Goal: Task Accomplishment & Management: Complete application form

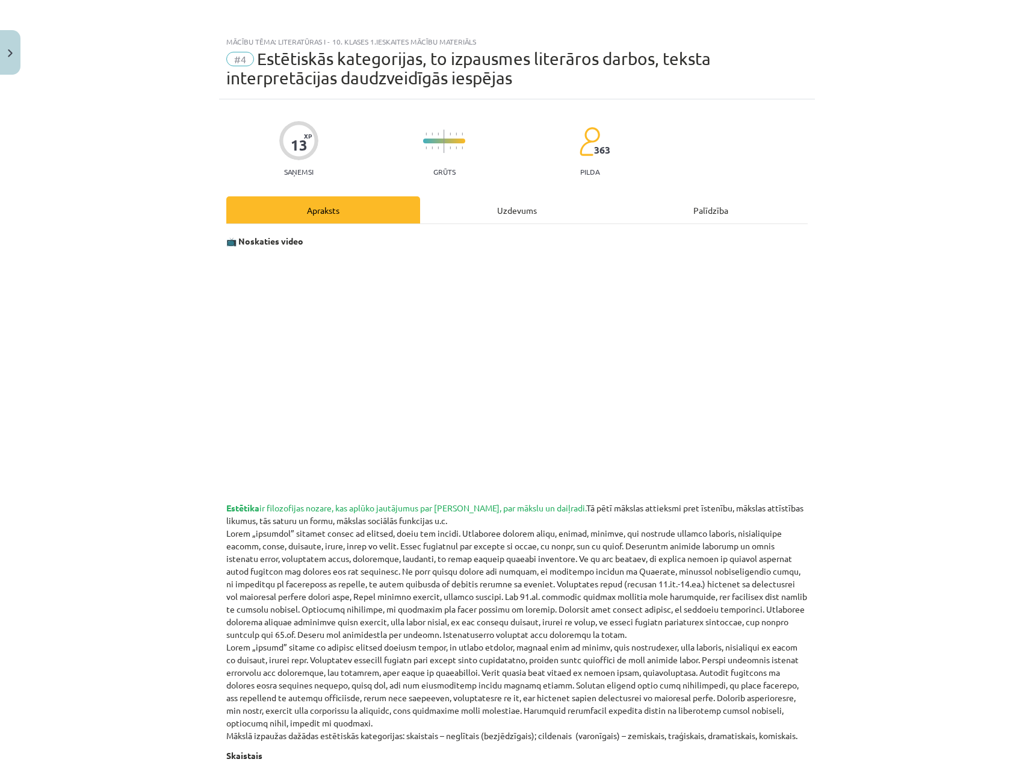
click at [514, 202] on div "Uzdevums" at bounding box center [517, 209] width 194 height 27
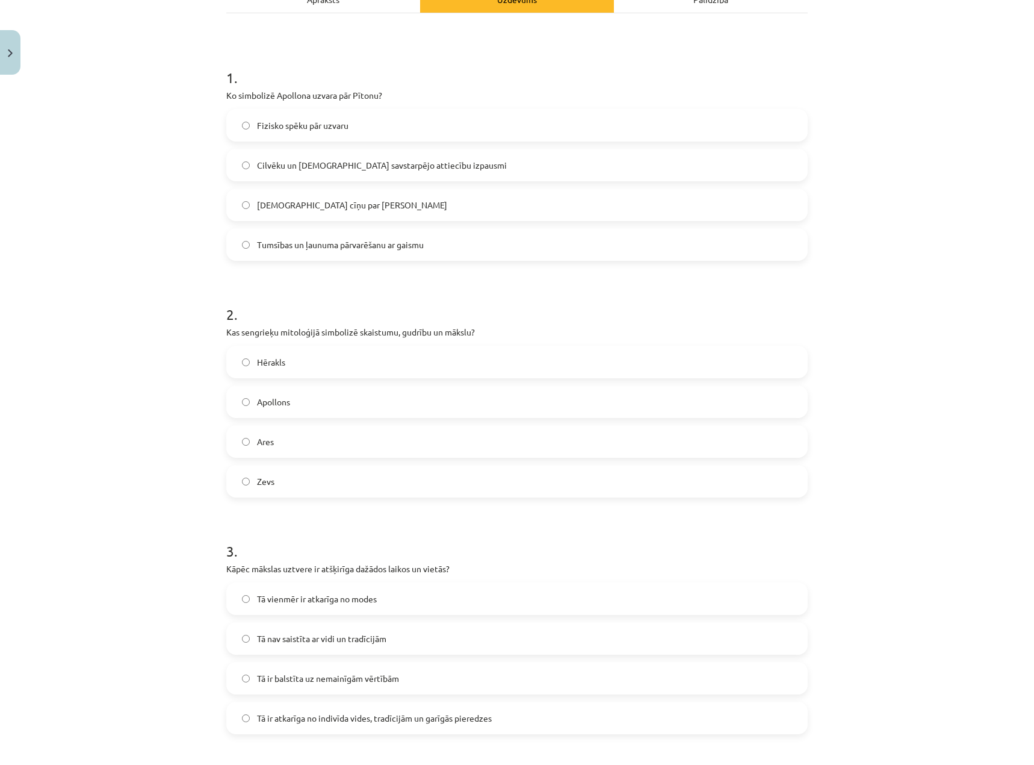
scroll to position [241, 0]
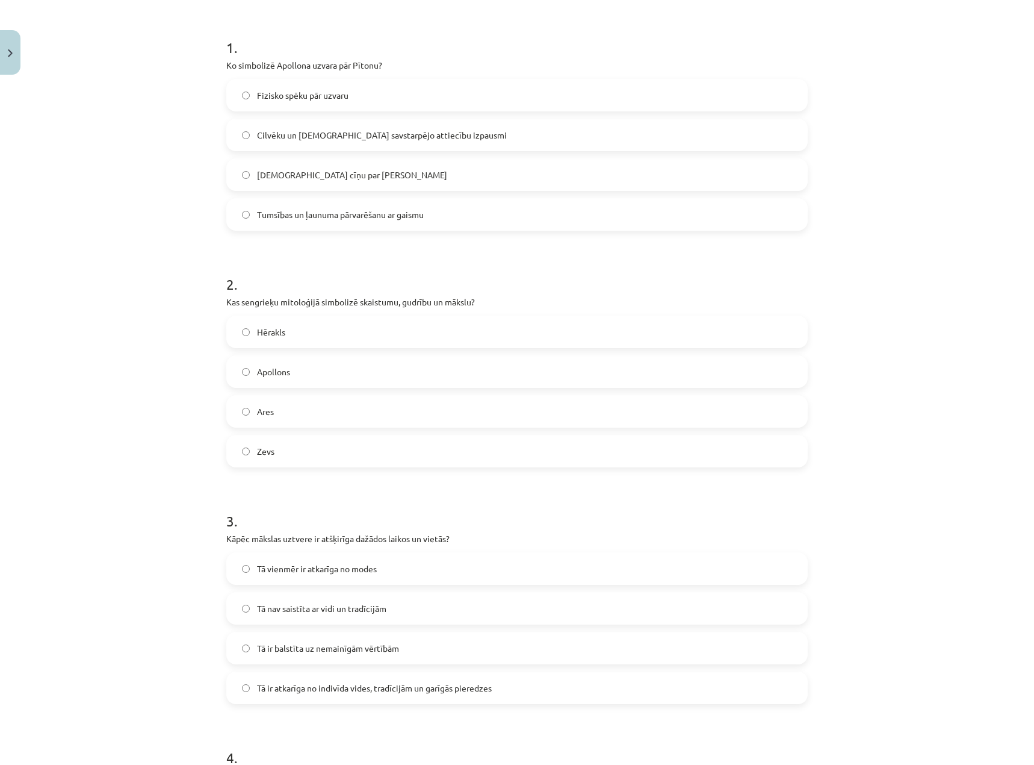
click at [370, 372] on label "Apollons" at bounding box center [517, 371] width 579 height 30
click at [374, 212] on span "Tumsības un ļaunuma pārvarēšanu ar gaismu" at bounding box center [340, 214] width 167 height 13
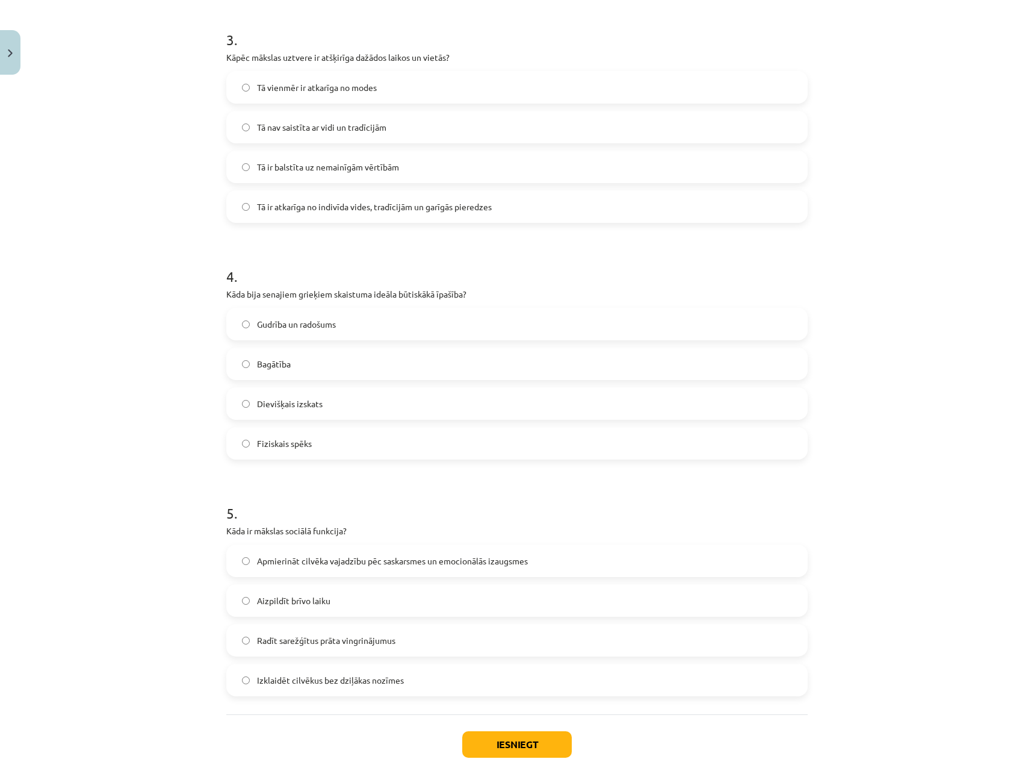
scroll to position [723, 0]
click at [379, 205] on span "Tā ir atkarīga no indivīda vides, tradīcijām un garīgās pieredzes" at bounding box center [374, 206] width 235 height 13
click at [299, 404] on span "Dievišķais izskats" at bounding box center [290, 403] width 66 height 13
click at [479, 558] on span "Apmierināt cilvēka vajadzību pēc saskarsmes un emocionālās izaugsmes" at bounding box center [392, 560] width 271 height 13
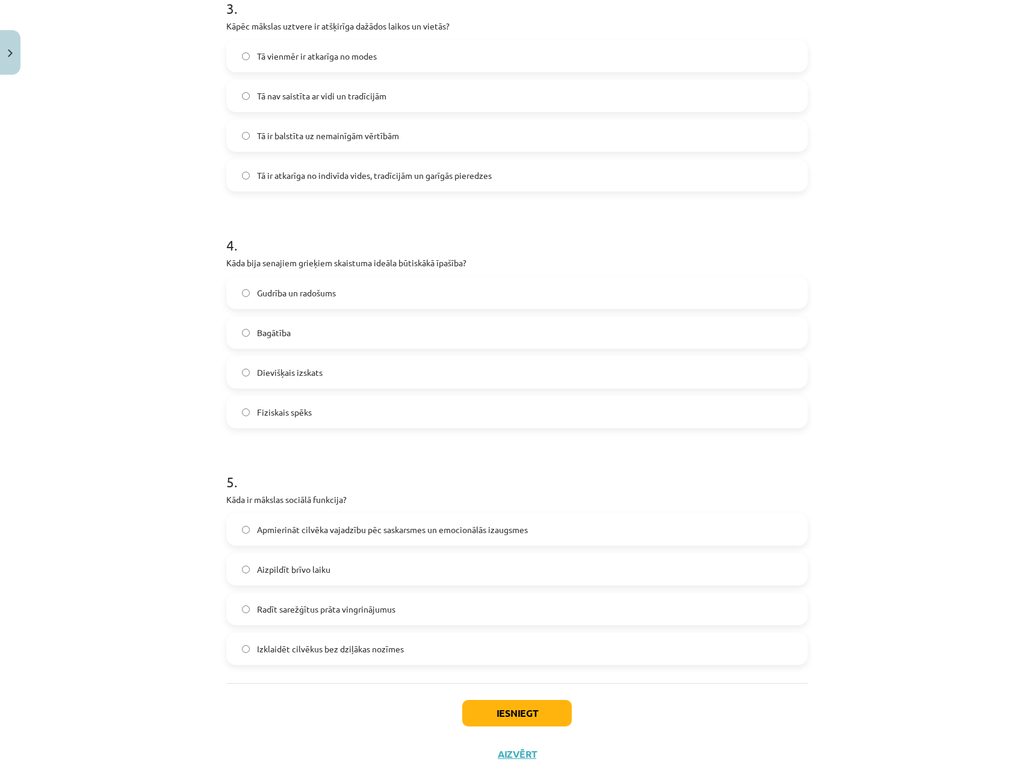
scroll to position [783, 0]
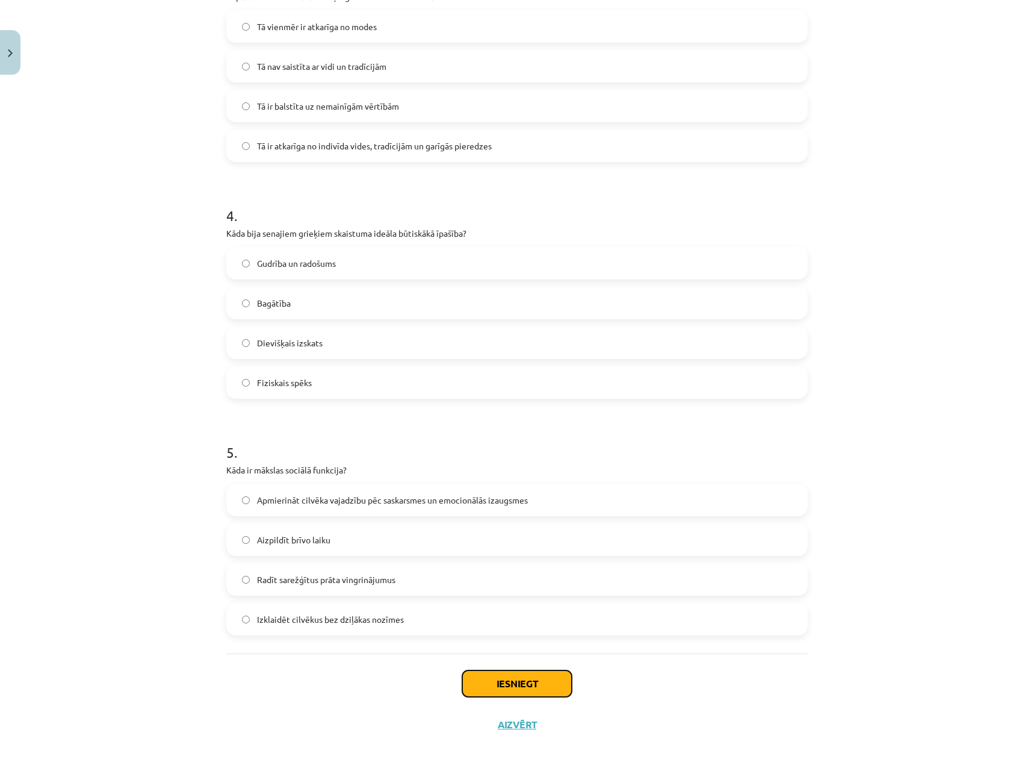
click at [528, 679] on button "Iesniegt" at bounding box center [517, 683] width 110 height 26
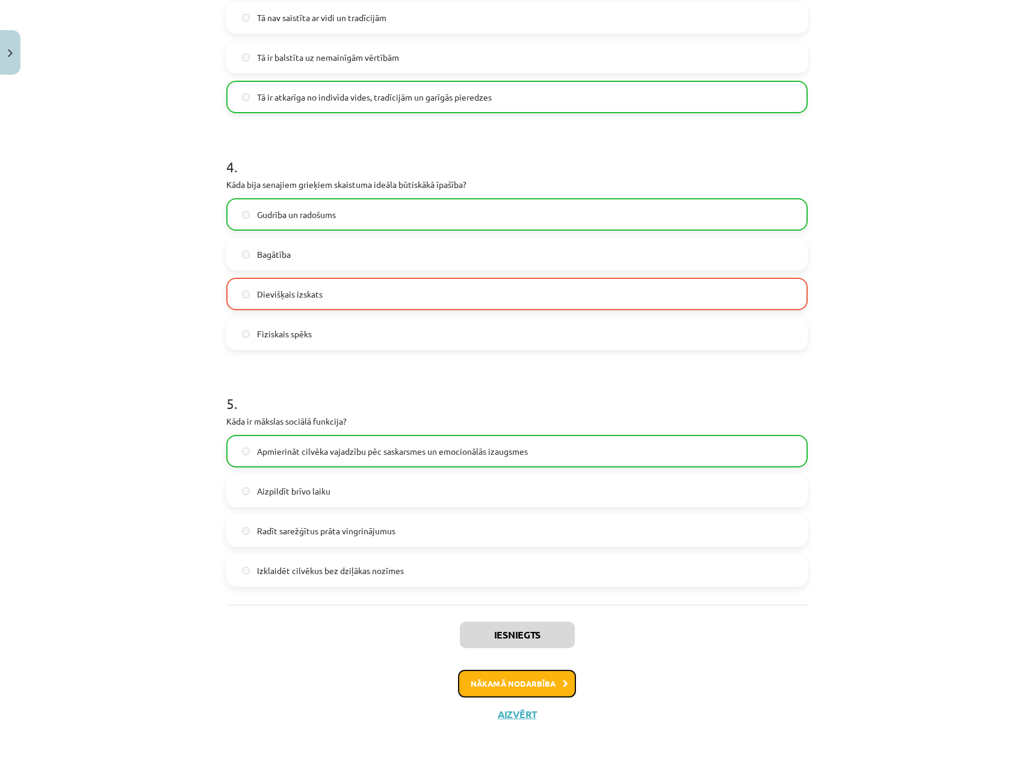
click at [520, 678] on button "Nākamā nodarbība" at bounding box center [517, 684] width 118 height 28
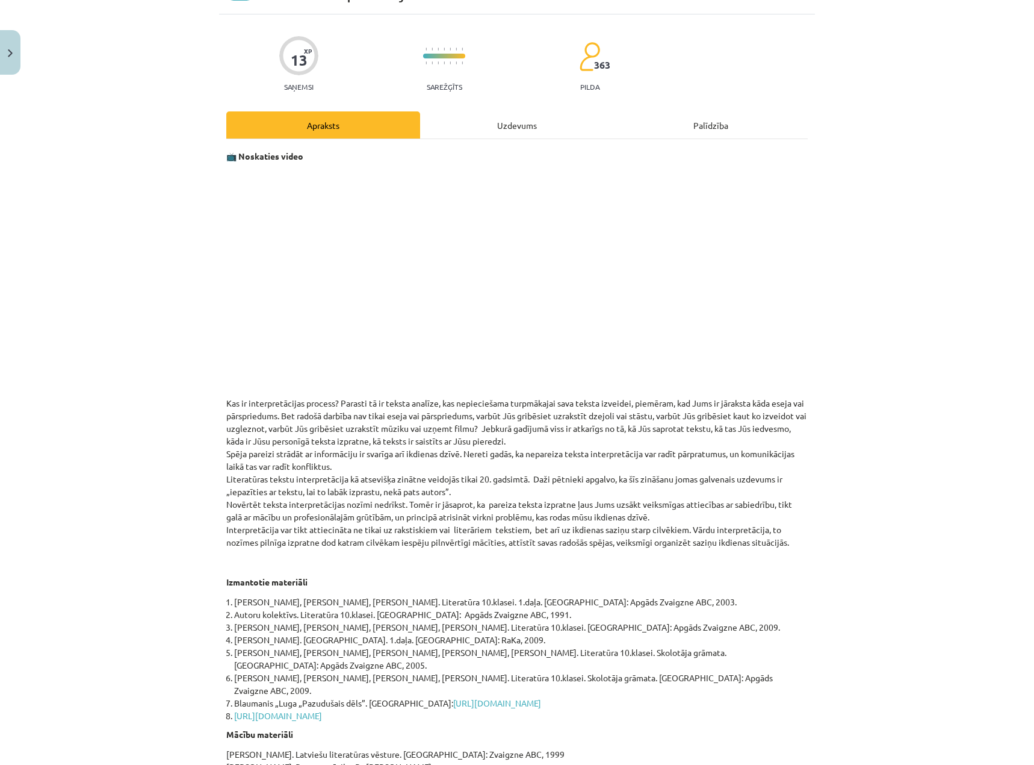
scroll to position [0, 0]
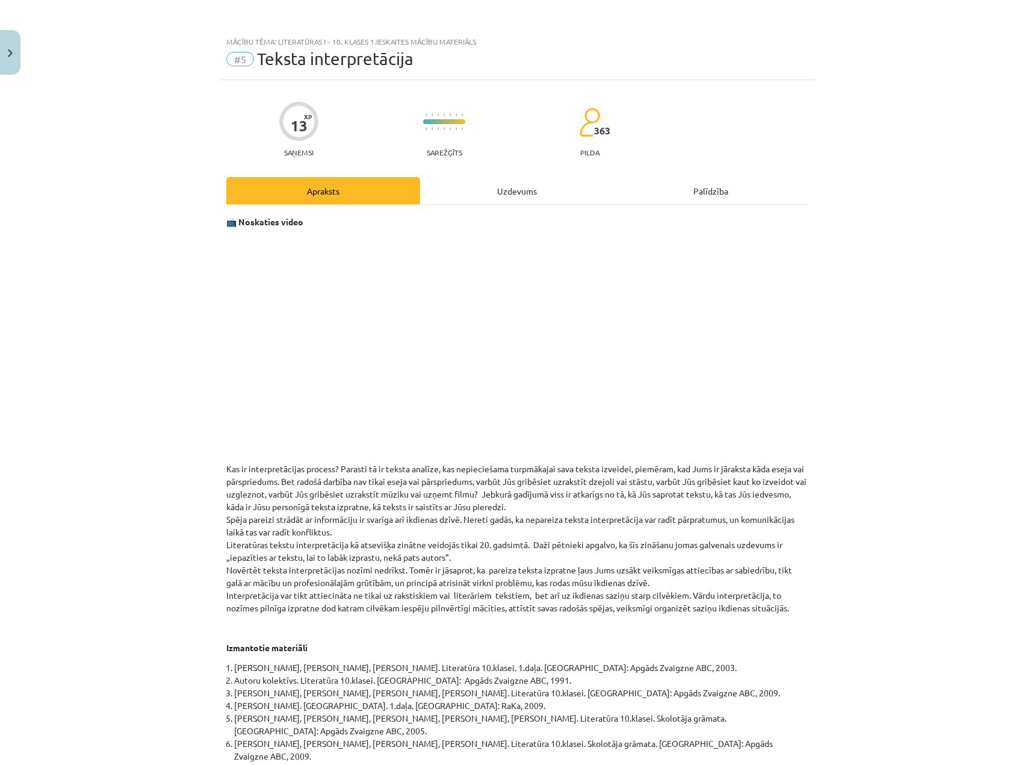
click at [490, 197] on div "Uzdevums" at bounding box center [517, 190] width 194 height 27
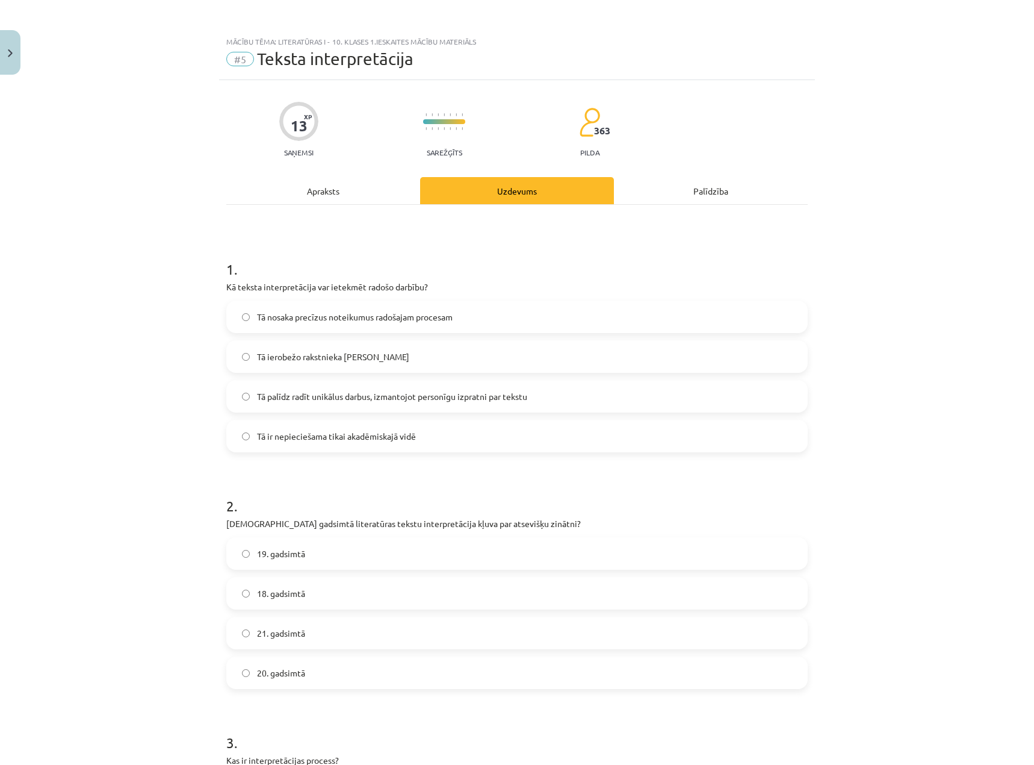
click at [288, 561] on label "19. gadsimtā" at bounding box center [517, 553] width 579 height 30
click at [337, 401] on span "Tā palīdz radīt unikālus darbus, izmantojot personīgu izpratni par tekstu" at bounding box center [392, 396] width 270 height 13
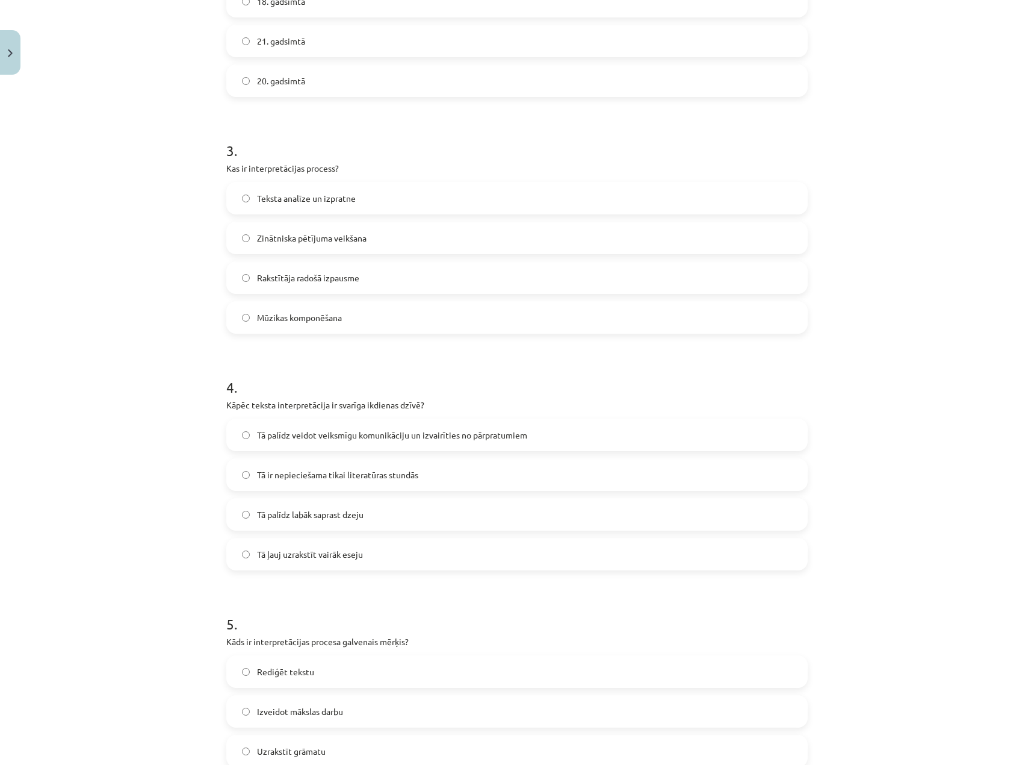
scroll to position [662, 0]
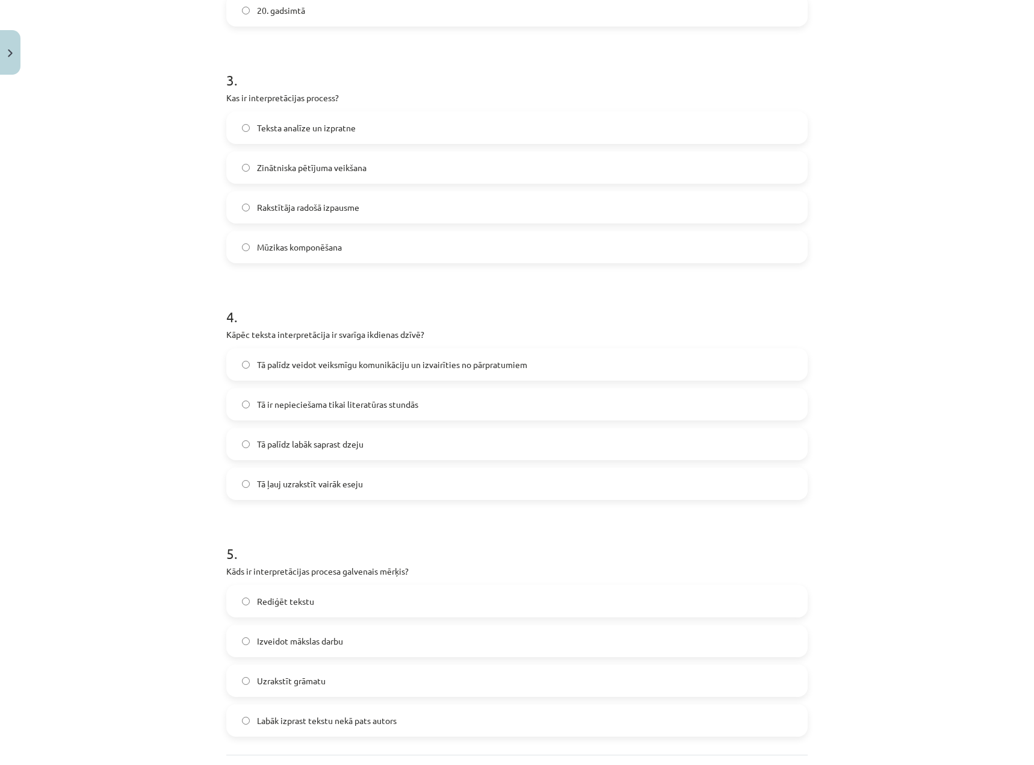
click at [348, 131] on span "Teksta analīze un izpratne" at bounding box center [306, 128] width 99 height 13
click at [382, 368] on span "Tā palīdz veidot veiksmīgu komunikāciju un izvairīties no pārpratumiem" at bounding box center [392, 364] width 270 height 13
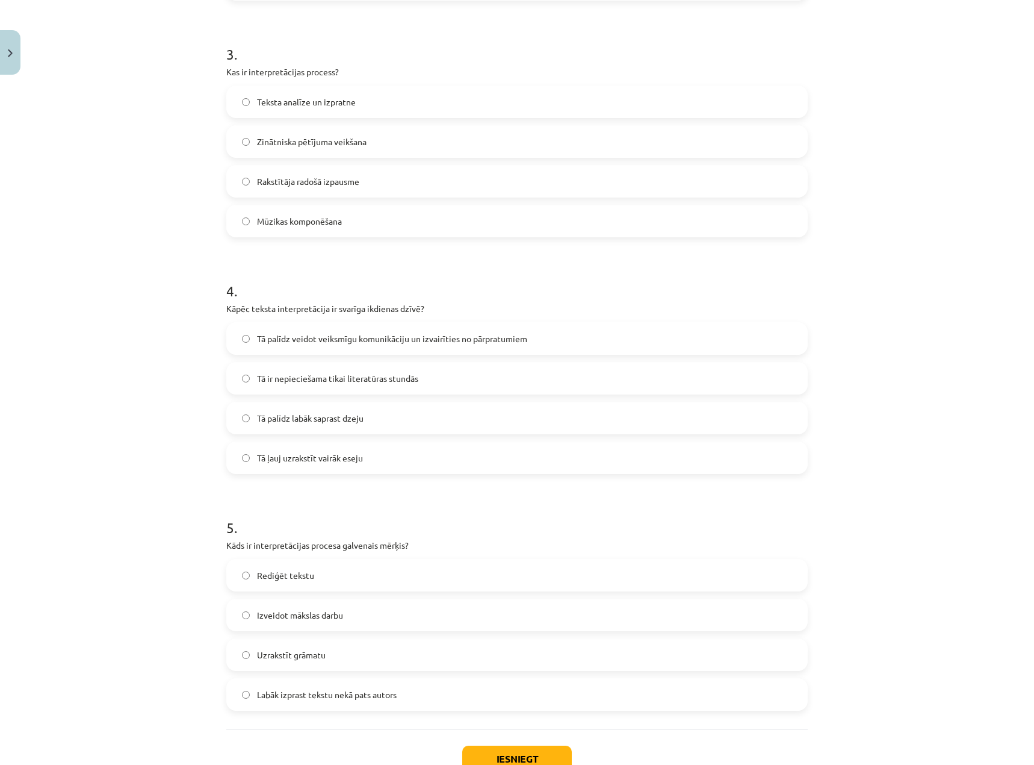
scroll to position [723, 0]
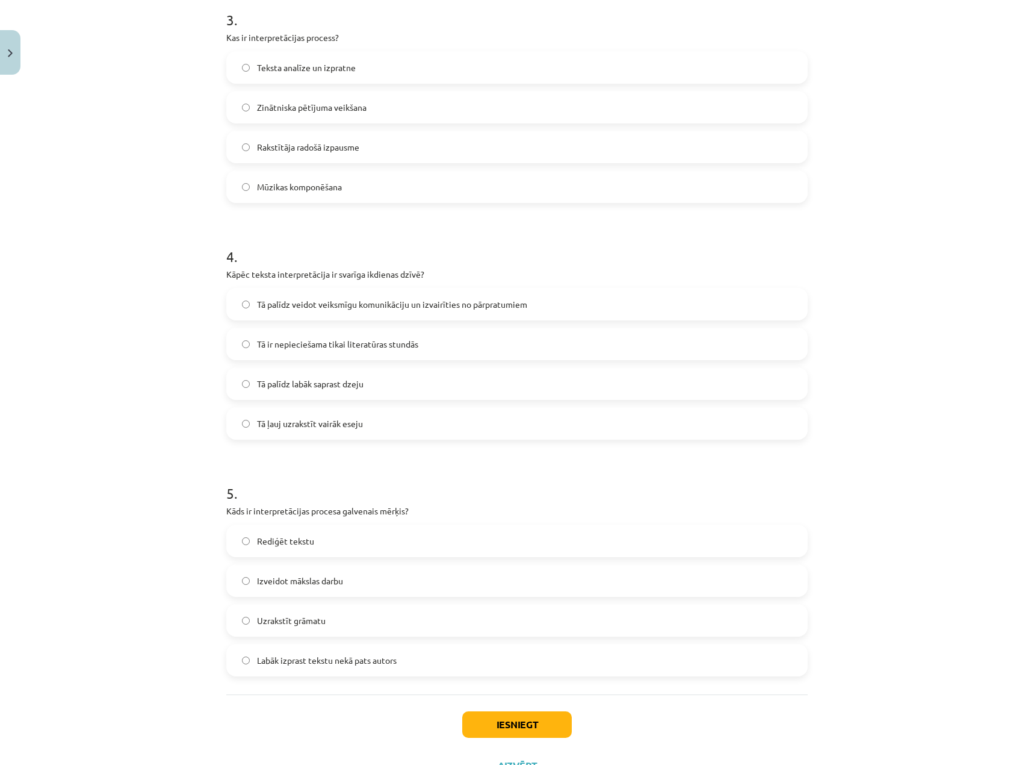
click at [384, 663] on span "Labāk izprast tekstu nekā pats autors" at bounding box center [327, 660] width 140 height 13
click at [538, 730] on button "Iesniegt" at bounding box center [517, 724] width 110 height 26
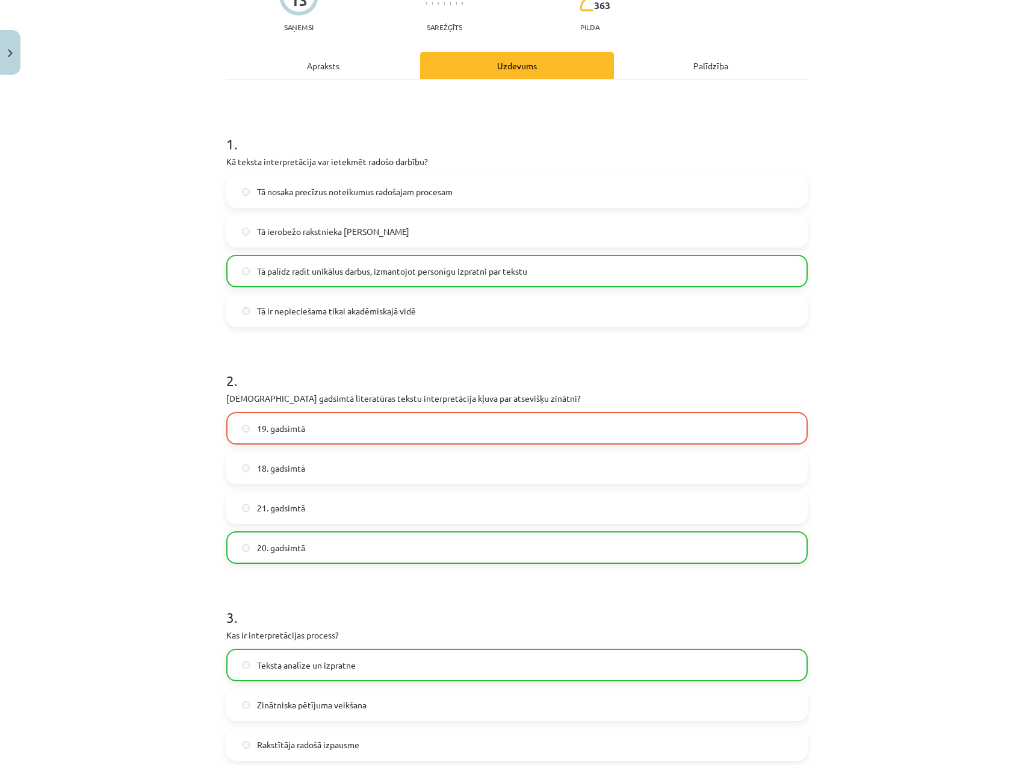
scroll to position [361, 0]
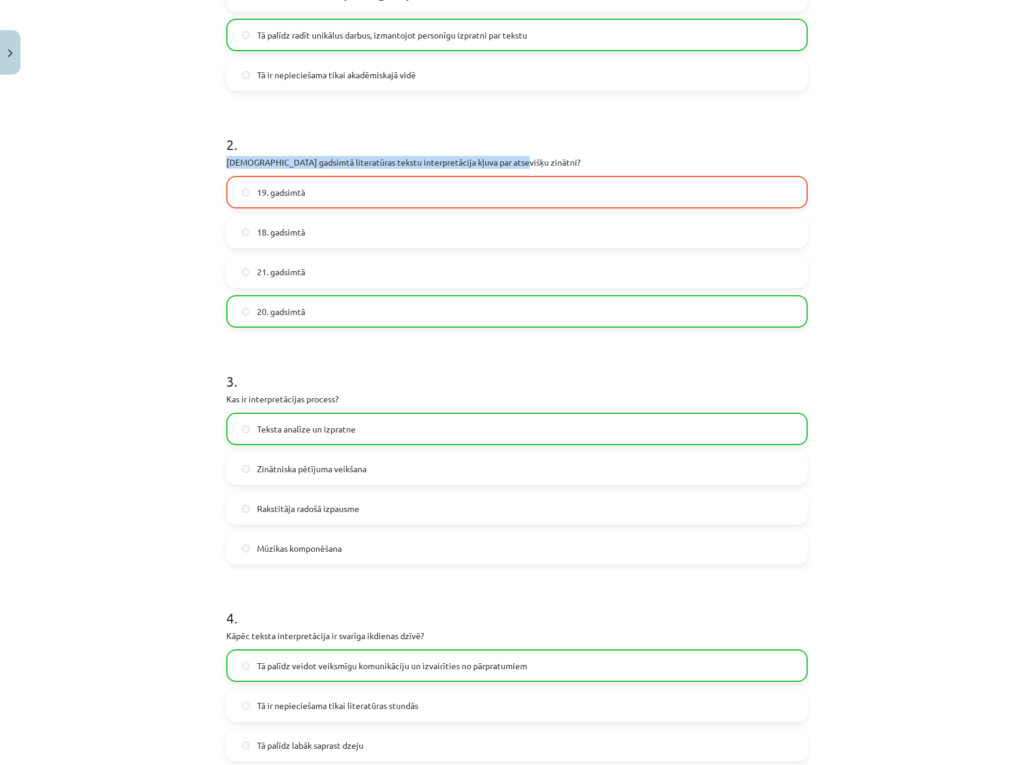
drag, startPoint x: 217, startPoint y: 163, endPoint x: 517, endPoint y: 162, distance: 299.2
click at [517, 162] on div "13 XP Saņemsi Sarežģīts 363 pilda Apraksts Uzdevums Palīdzība 1 . Kā teksta int…" at bounding box center [517, 452] width 596 height 1467
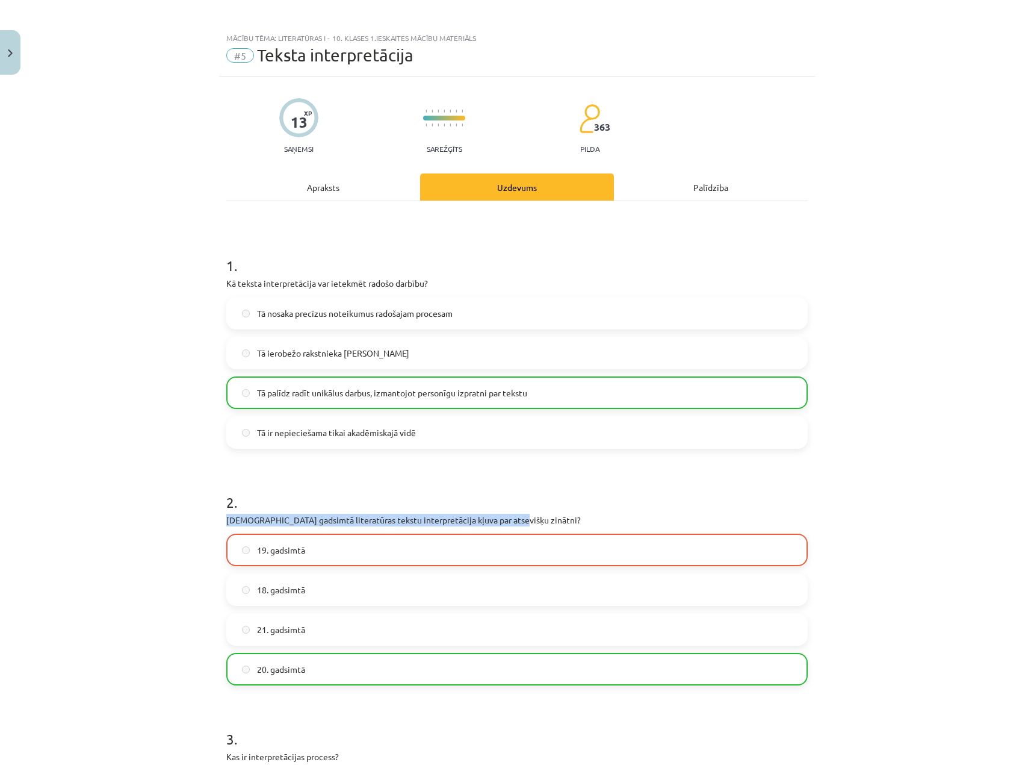
scroll to position [0, 0]
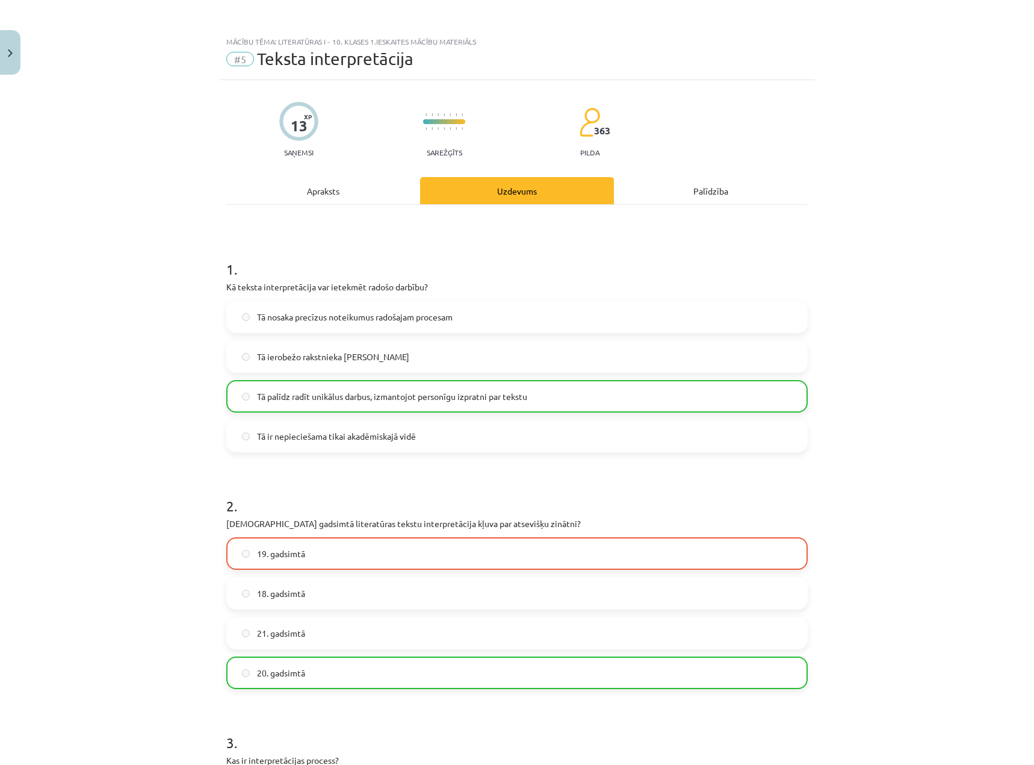
click at [326, 196] on div "Apraksts" at bounding box center [323, 190] width 194 height 27
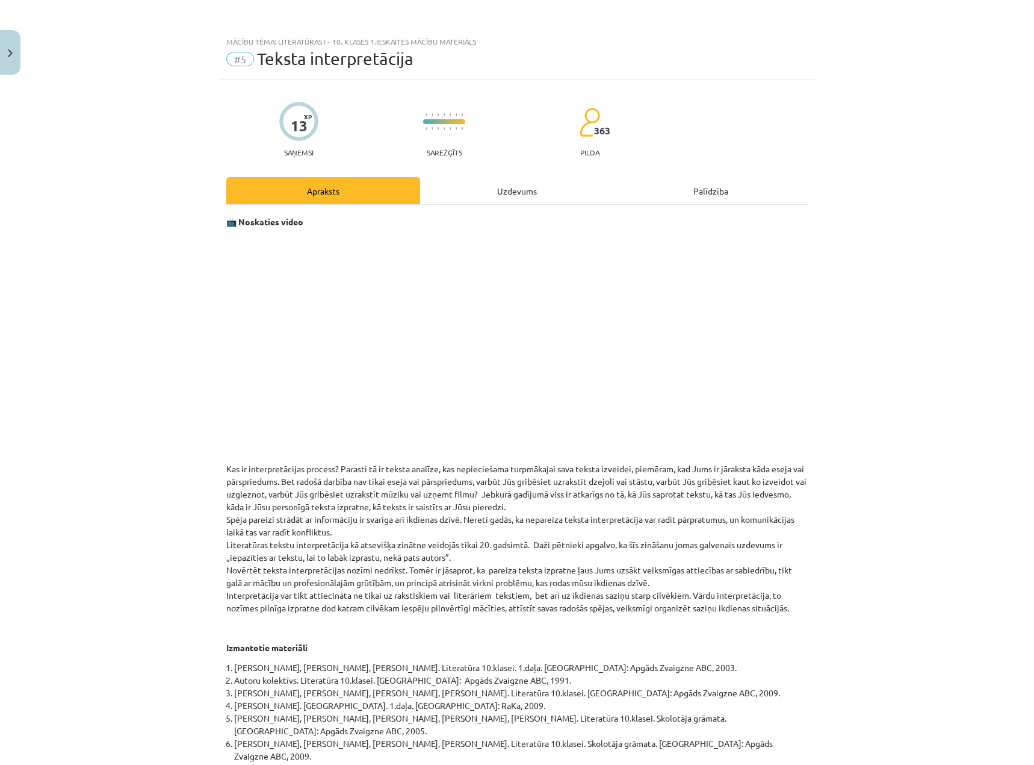
click at [473, 178] on div "Uzdevums" at bounding box center [517, 190] width 194 height 27
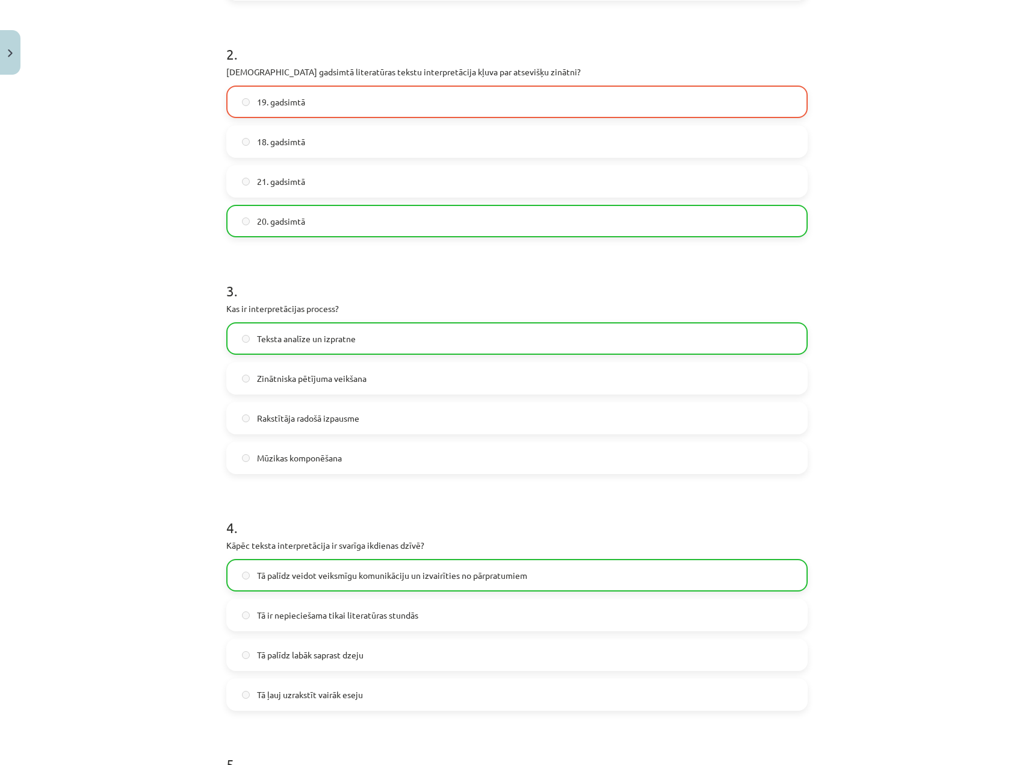
scroll to position [812, 0]
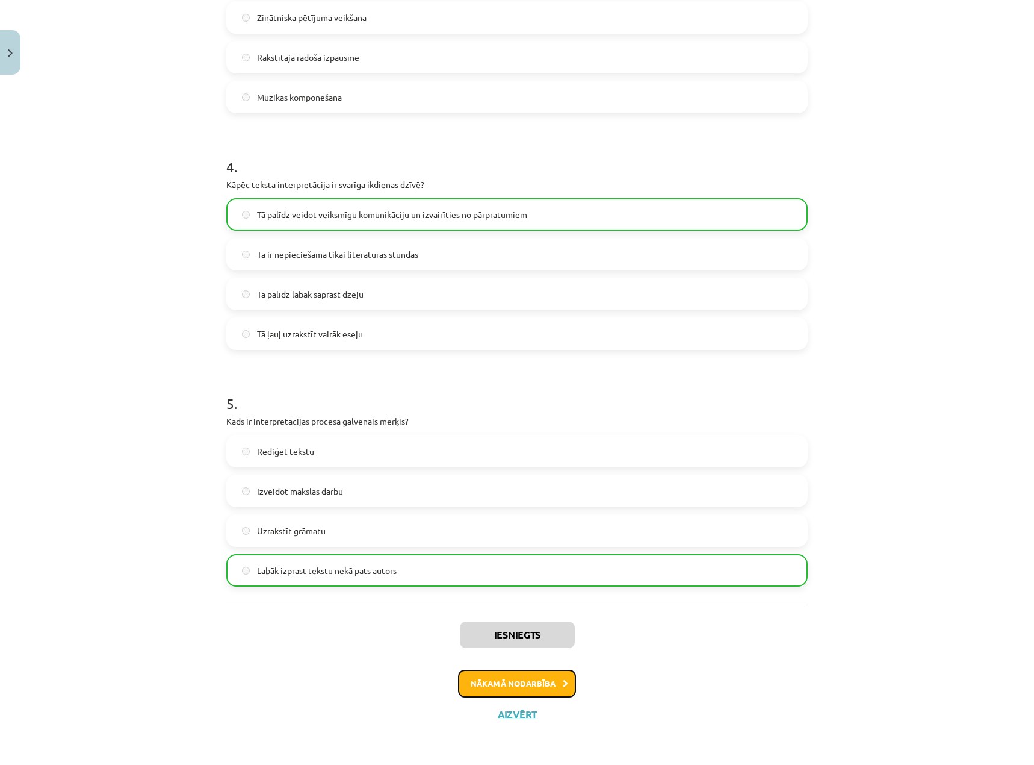
click at [535, 676] on button "Nākamā nodarbība" at bounding box center [517, 684] width 118 height 28
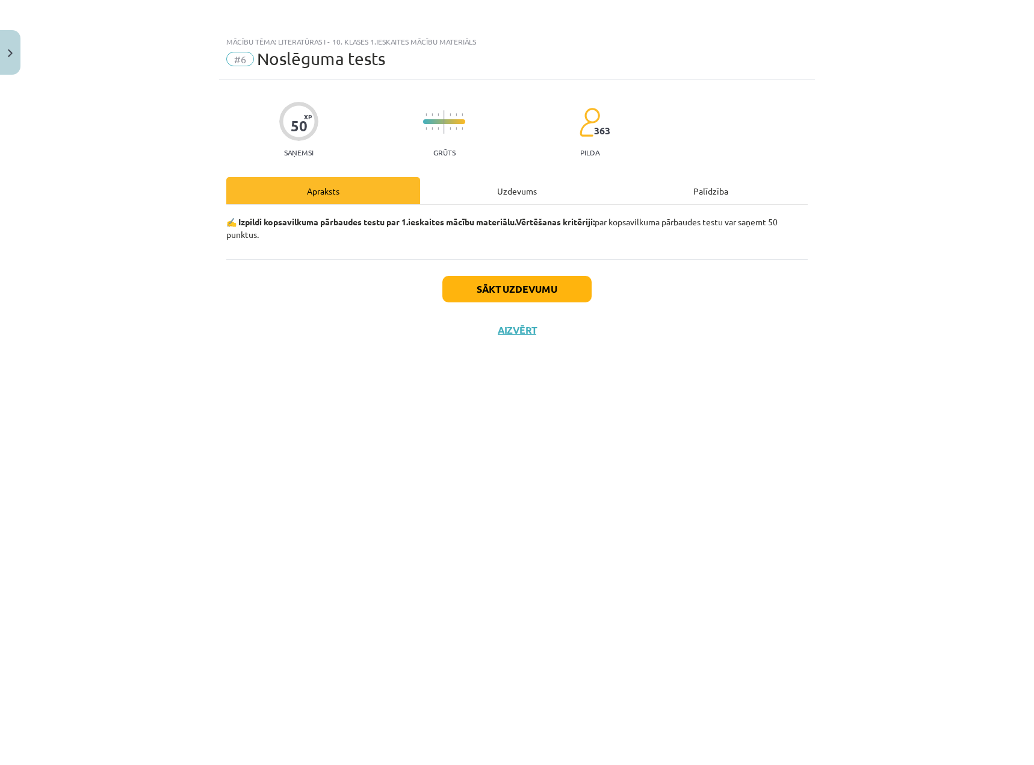
scroll to position [0, 0]
click at [546, 291] on button "Sākt uzdevumu" at bounding box center [517, 289] width 149 height 26
